Goal: Task Accomplishment & Management: Manage account settings

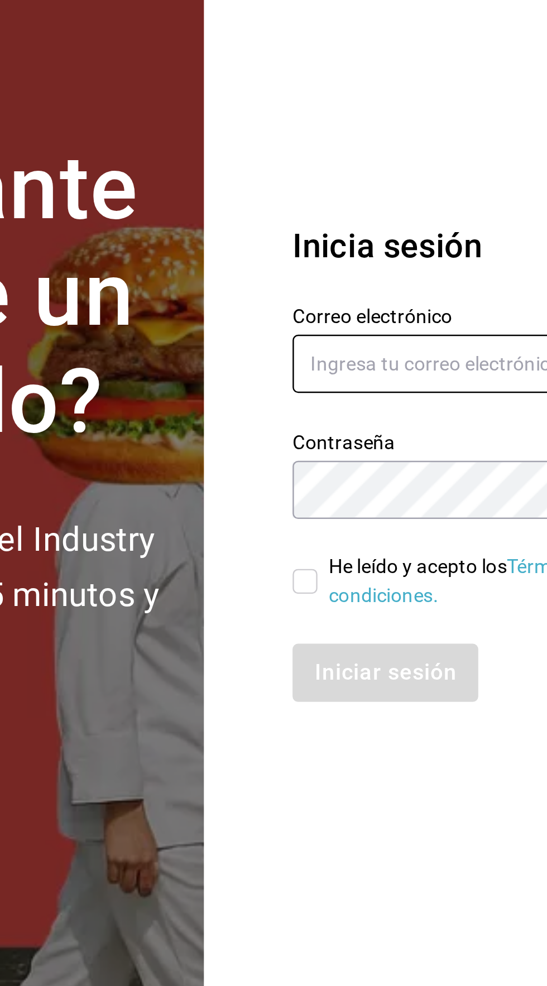
click at [387, 465] on input "text" at bounding box center [442, 453] width 156 height 23
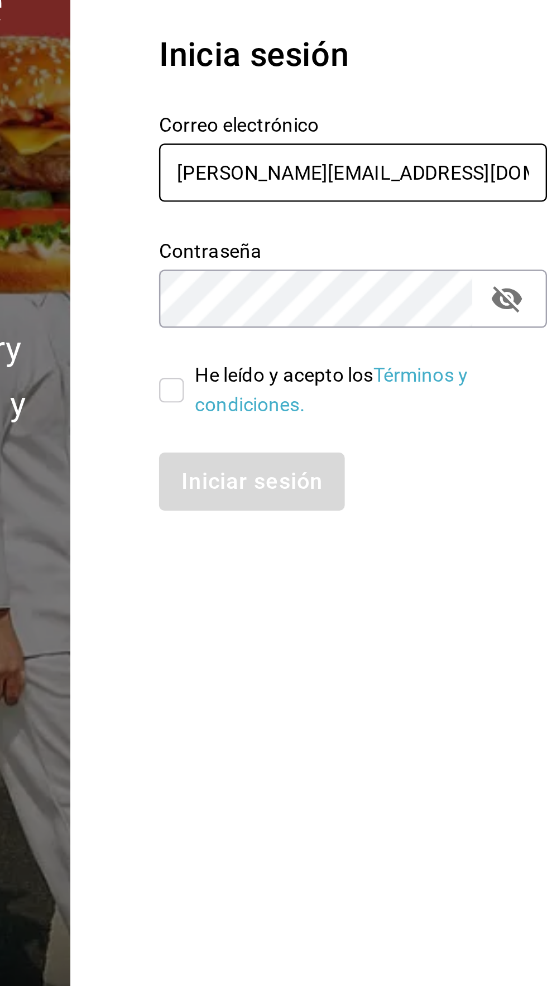
type input "[PERSON_NAME][EMAIL_ADDRESS][DOMAIN_NAME]"
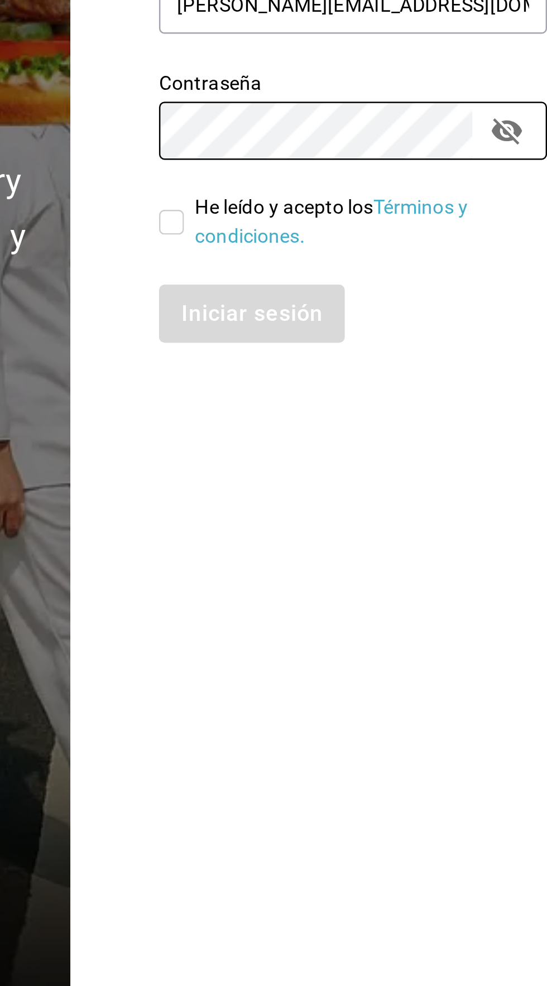
click at [367, 546] on input "He leído y acepto los Términos y condiciones." at bounding box center [369, 541] width 10 height 10
checkbox input "true"
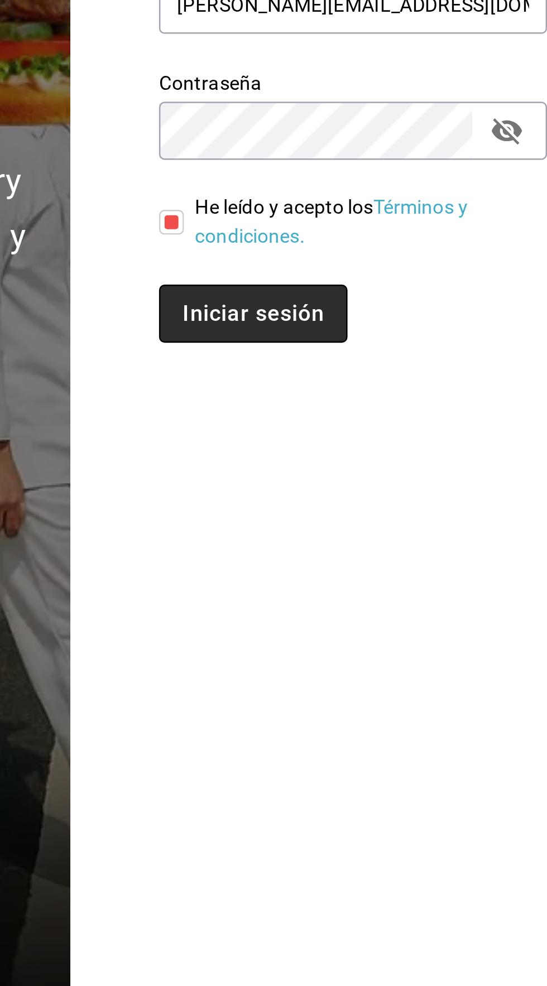
click at [391, 590] on button "Iniciar sesión" at bounding box center [402, 577] width 76 height 23
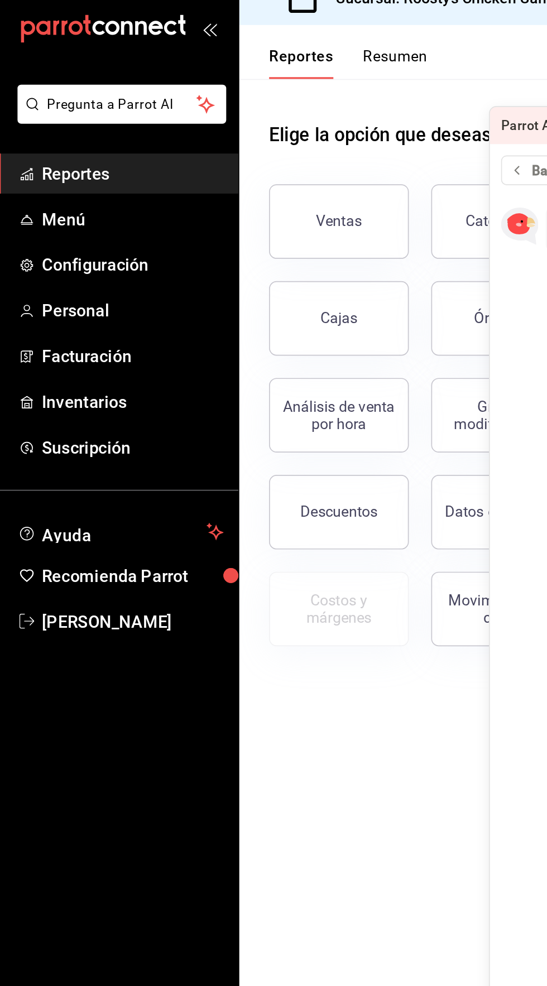
click at [166, 148] on div "Ventas" at bounding box center [198, 142] width 97 height 58
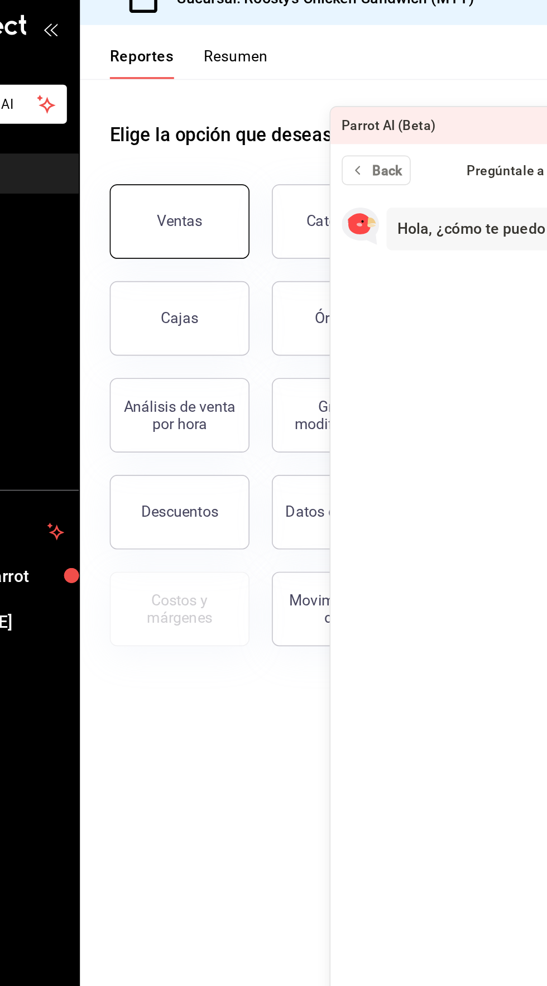
click at [196, 147] on div "Ventas" at bounding box center [204, 148] width 27 height 11
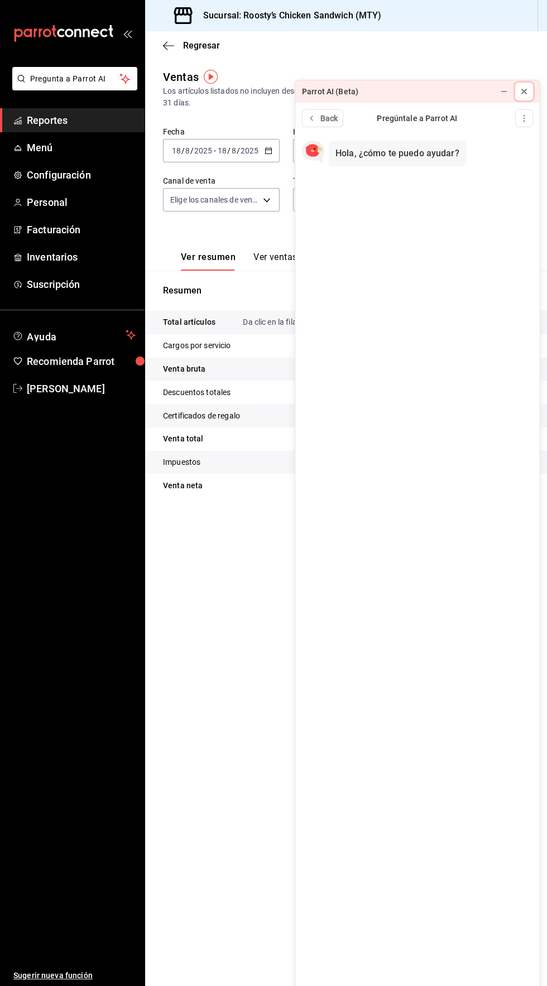
click at [524, 89] on icon at bounding box center [524, 91] width 4 height 4
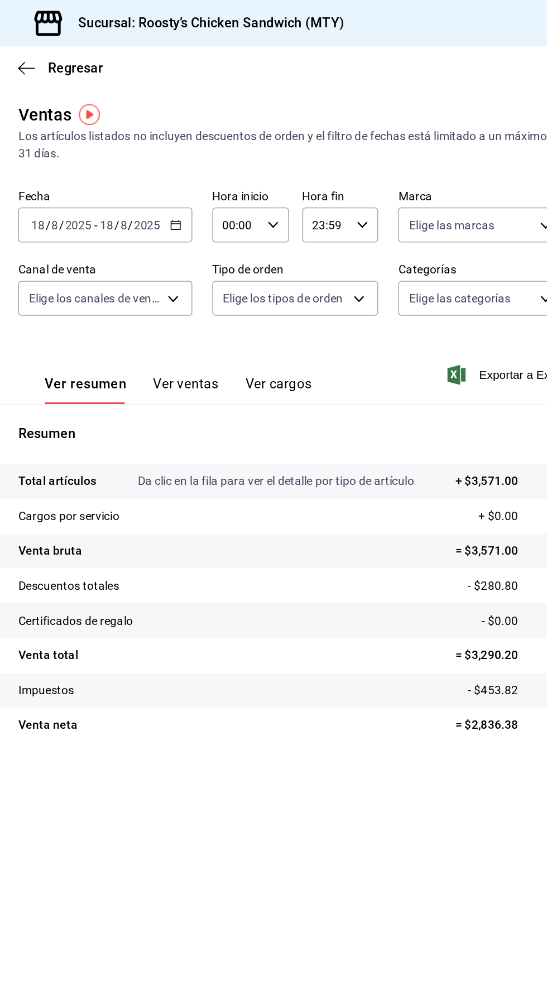
click at [488, 391] on p "- $280.80" at bounding box center [496, 393] width 65 height 12
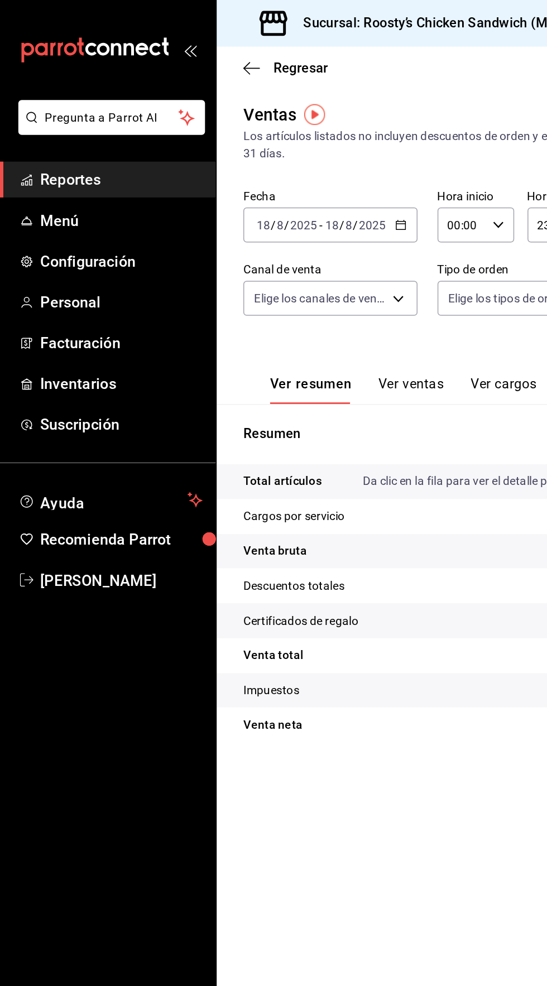
click at [46, 129] on link "Reportes" at bounding box center [72, 120] width 145 height 24
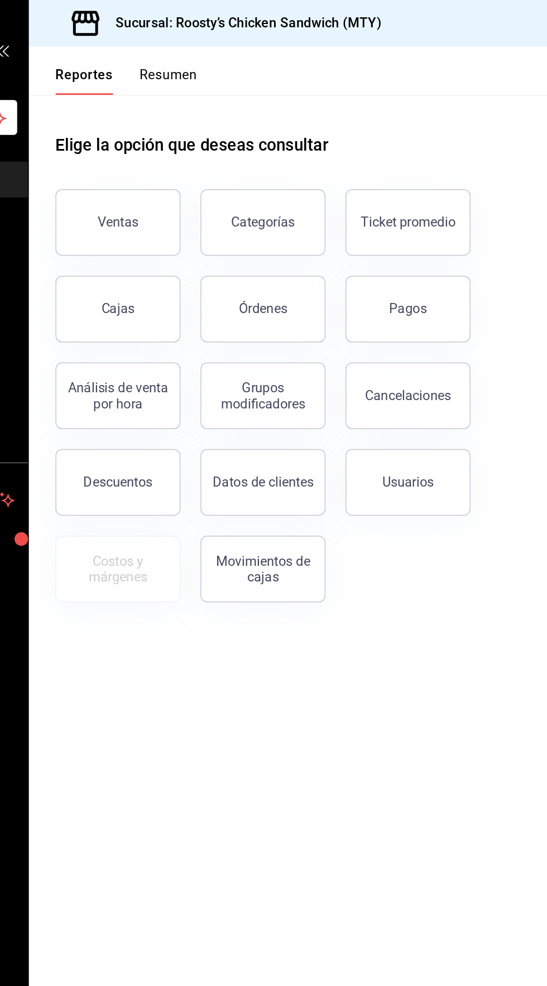
click at [203, 302] on button "Descuentos" at bounding box center [205, 323] width 84 height 45
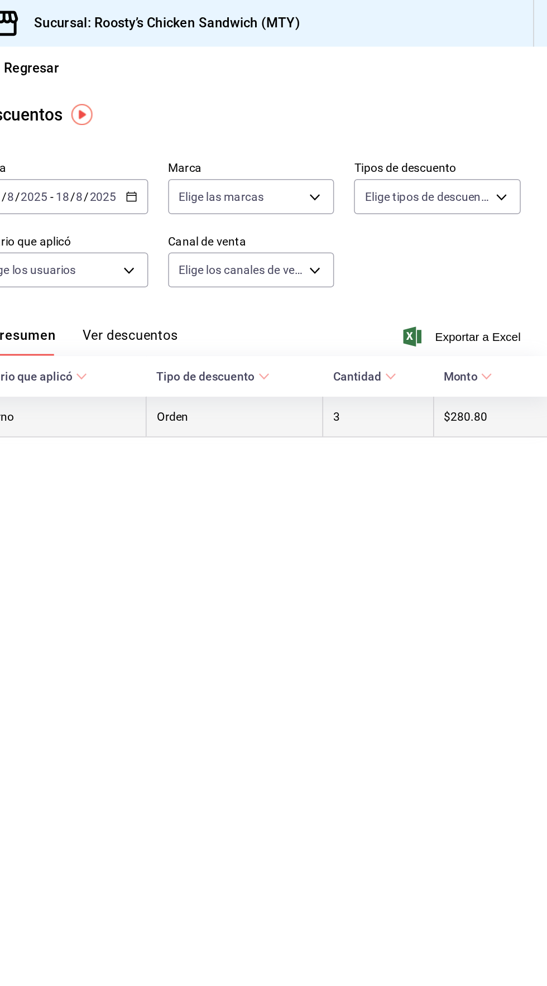
click at [415, 282] on th "3" at bounding box center [434, 279] width 74 height 27
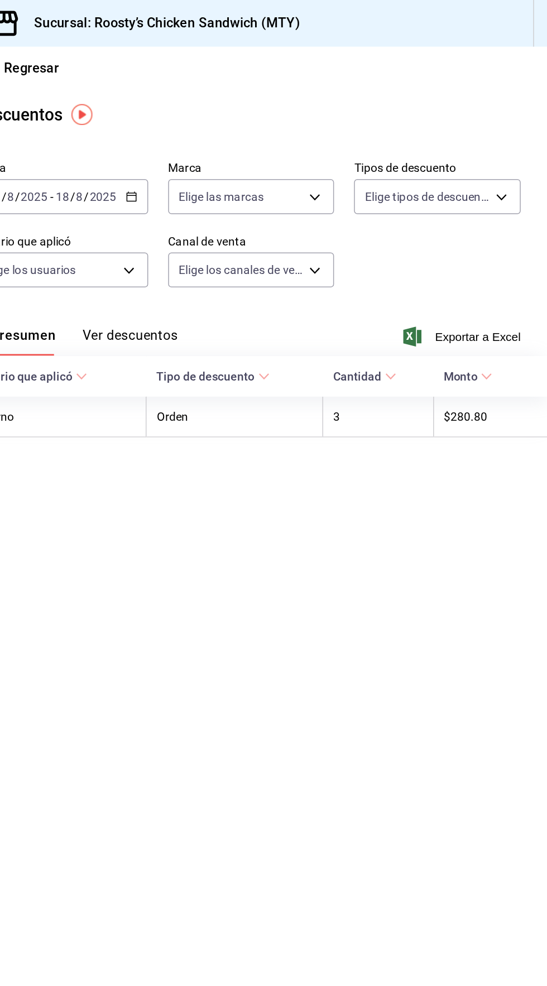
click at [503, 253] on icon at bounding box center [506, 252] width 8 height 8
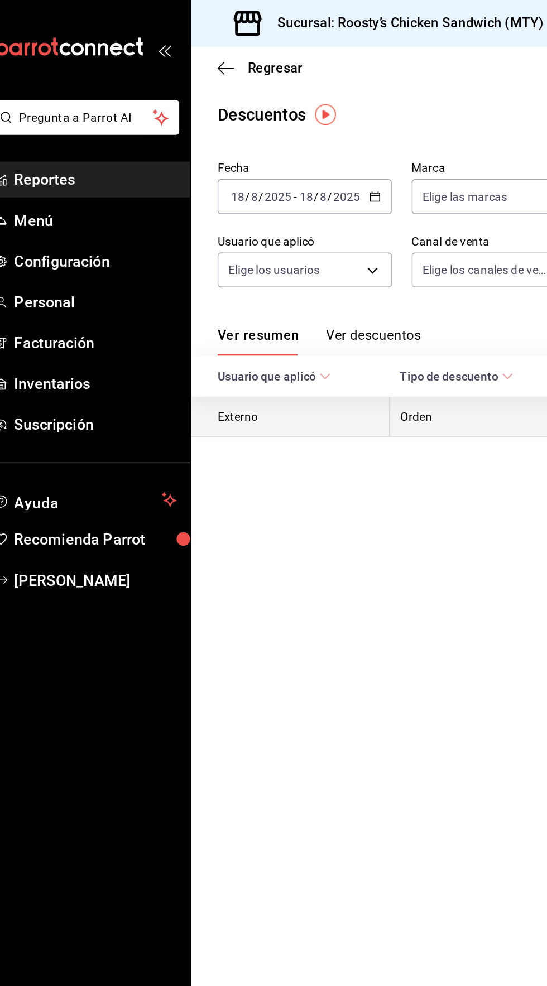
click at [170, 280] on th "Externo" at bounding box center [211, 279] width 133 height 27
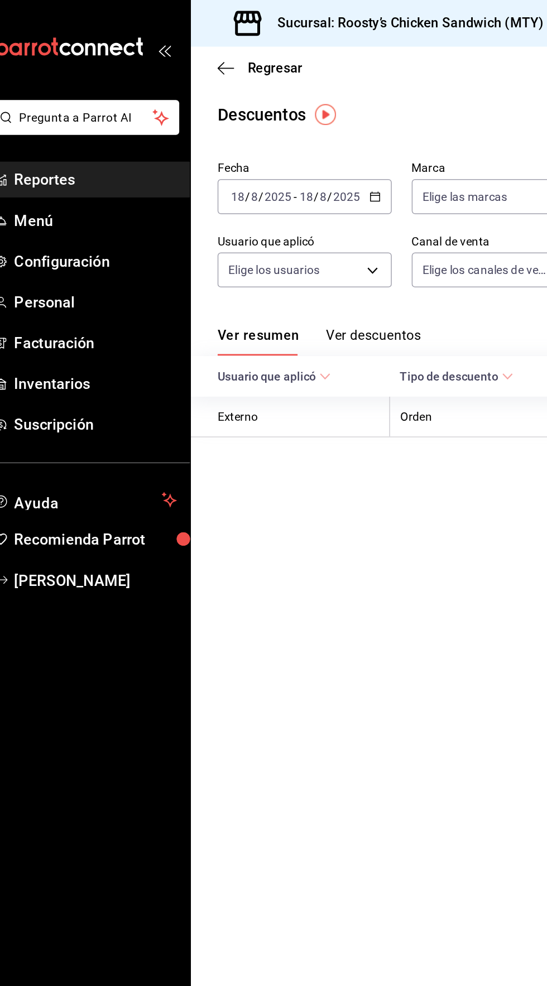
click at [213, 253] on span "Usuario que aplicó" at bounding box center [201, 252] width 76 height 9
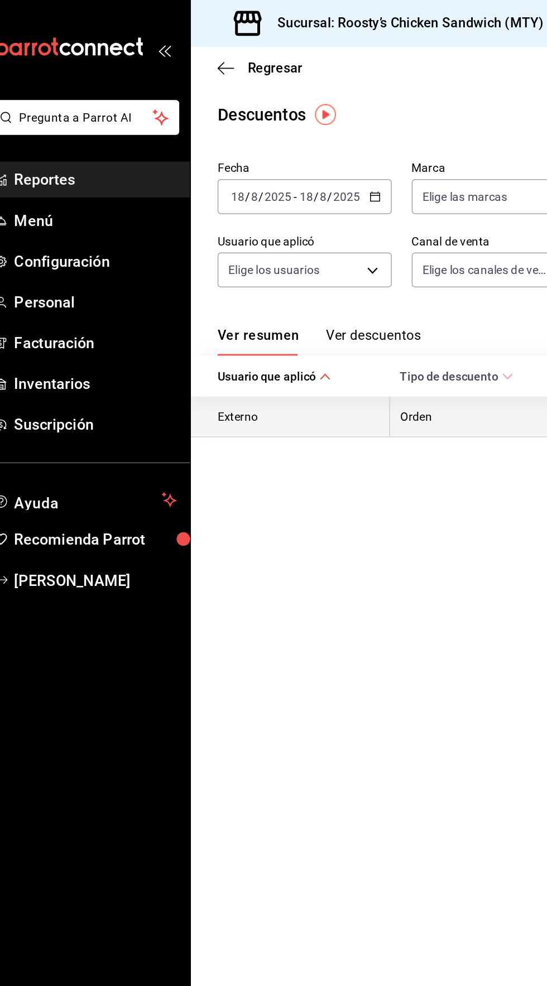
click at [182, 283] on th "Externo" at bounding box center [211, 279] width 133 height 27
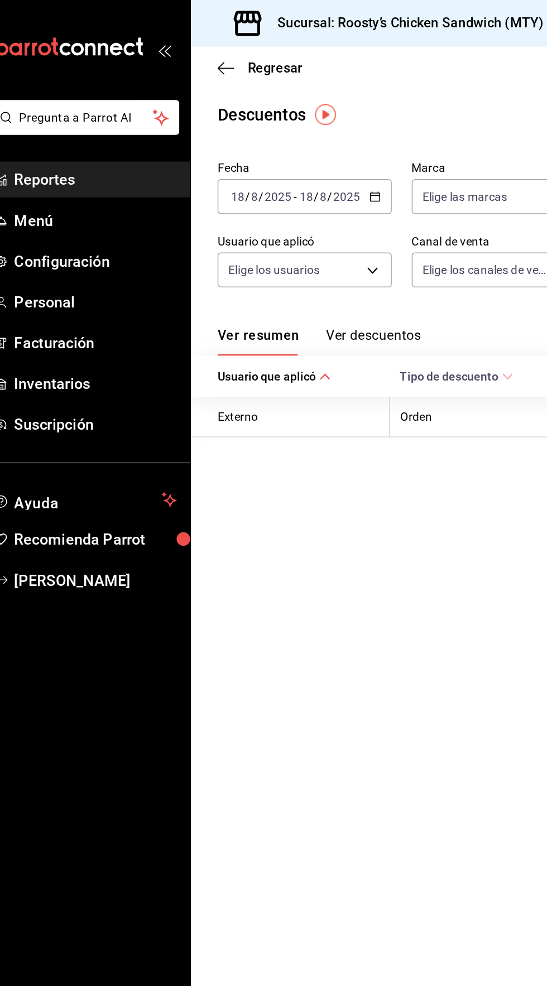
click at [250, 228] on button "Ver descuentos" at bounding box center [267, 228] width 64 height 19
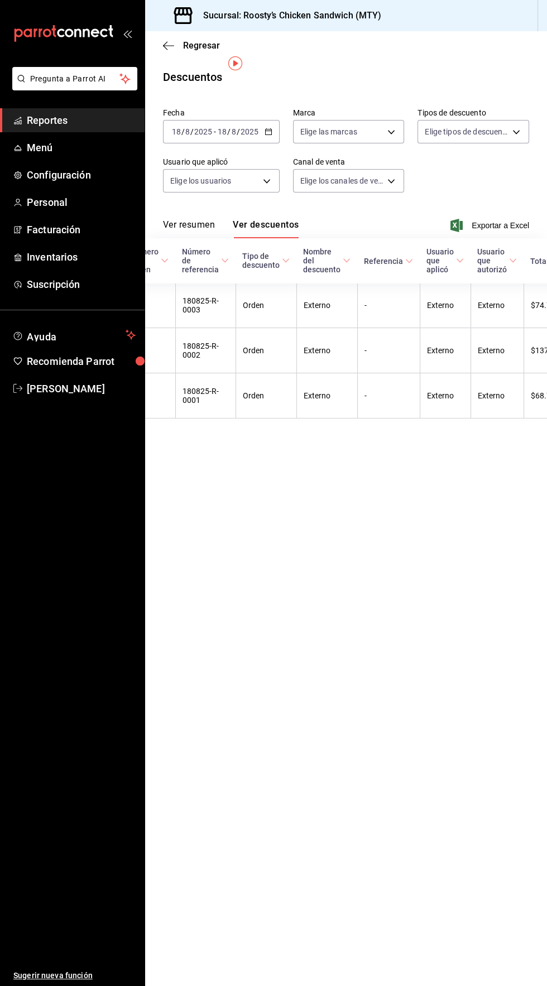
scroll to position [13, 0]
click at [57, 389] on span "[PERSON_NAME]" at bounding box center [81, 388] width 109 height 15
